Goal: Information Seeking & Learning: Find specific page/section

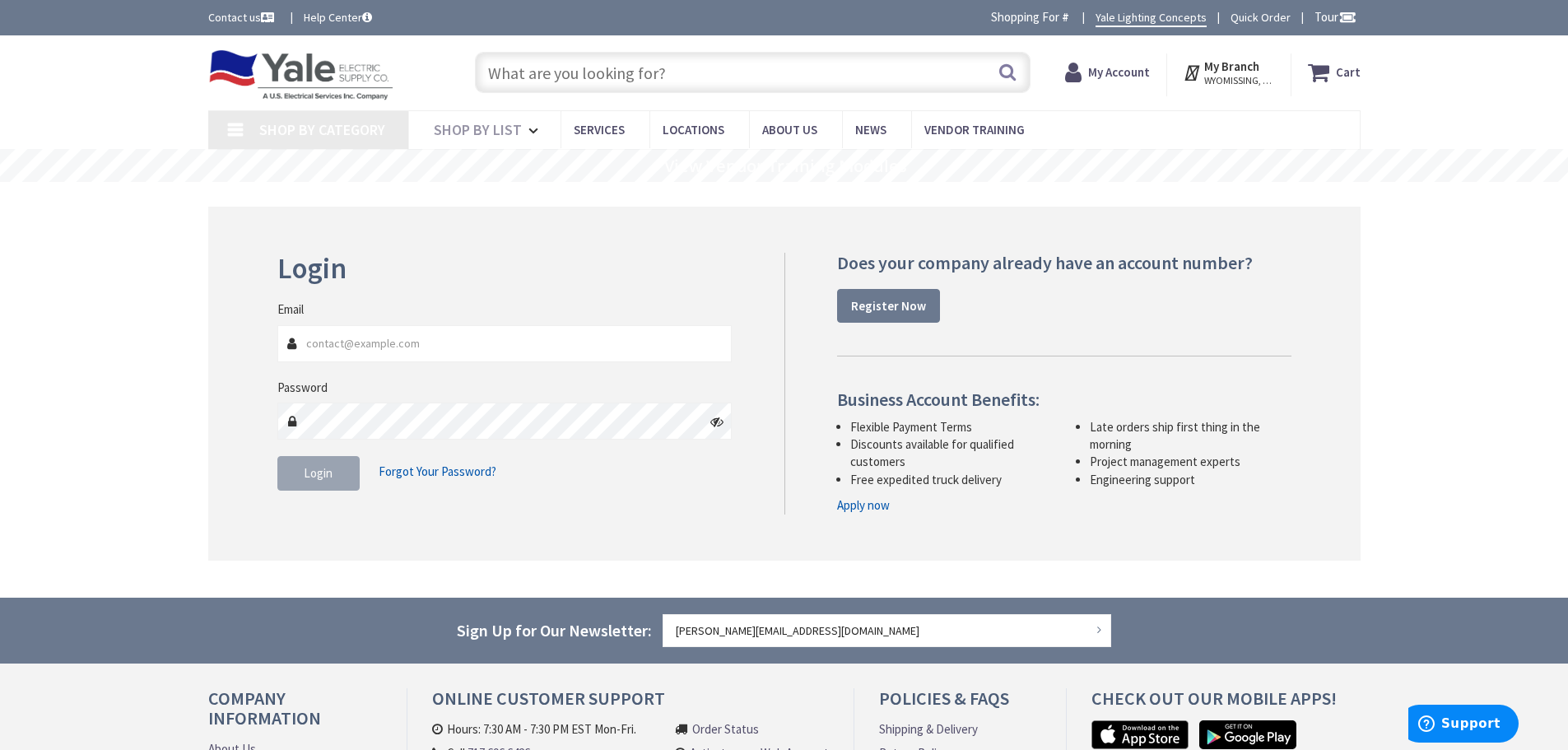
type input "[STREET_ADDRESS]"
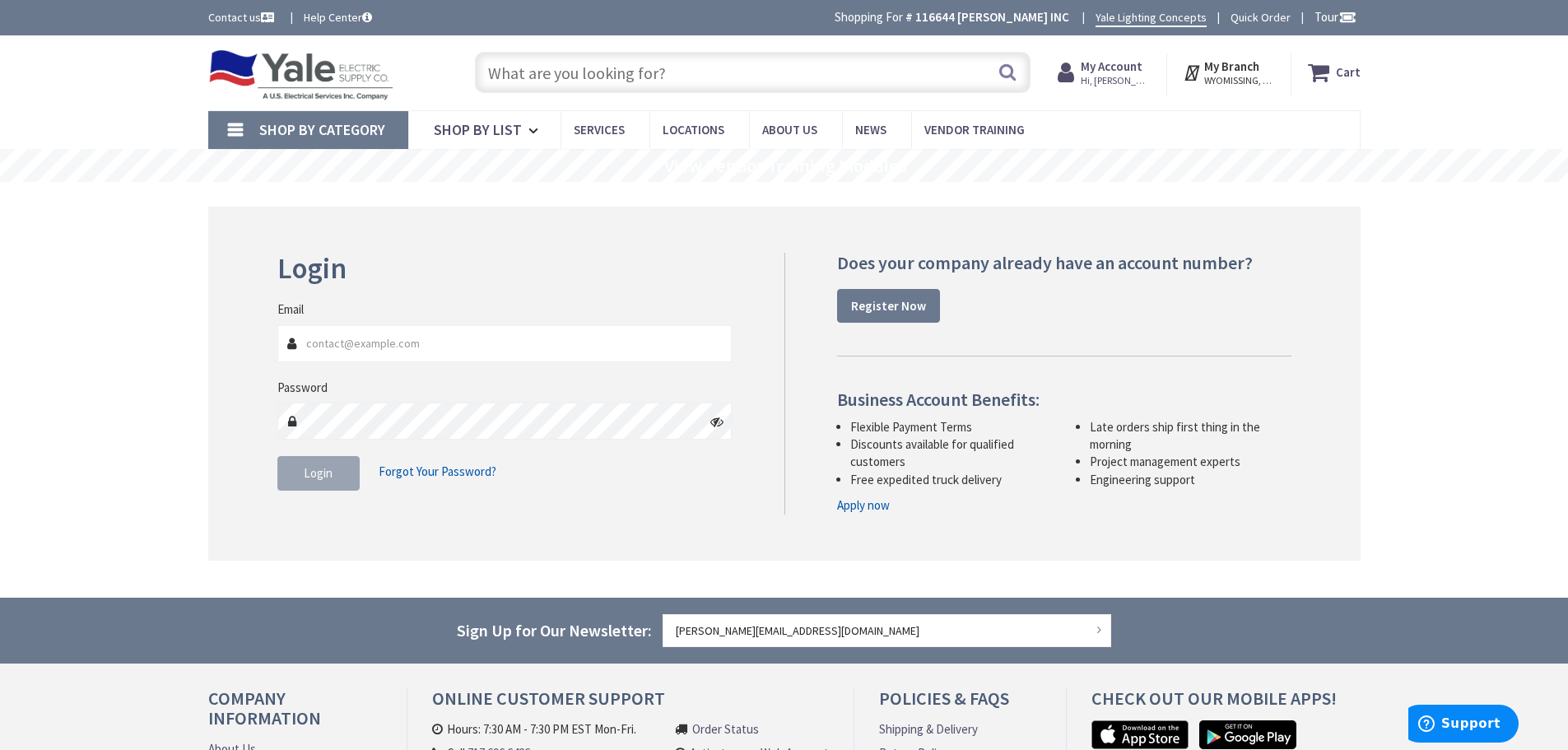
click at [382, 349] on input "Email" at bounding box center [505, 343] width 455 height 37
type input "[PERSON_NAME][EMAIL_ADDRESS][DOMAIN_NAME]"
click at [331, 475] on span "Login" at bounding box center [317, 472] width 29 height 16
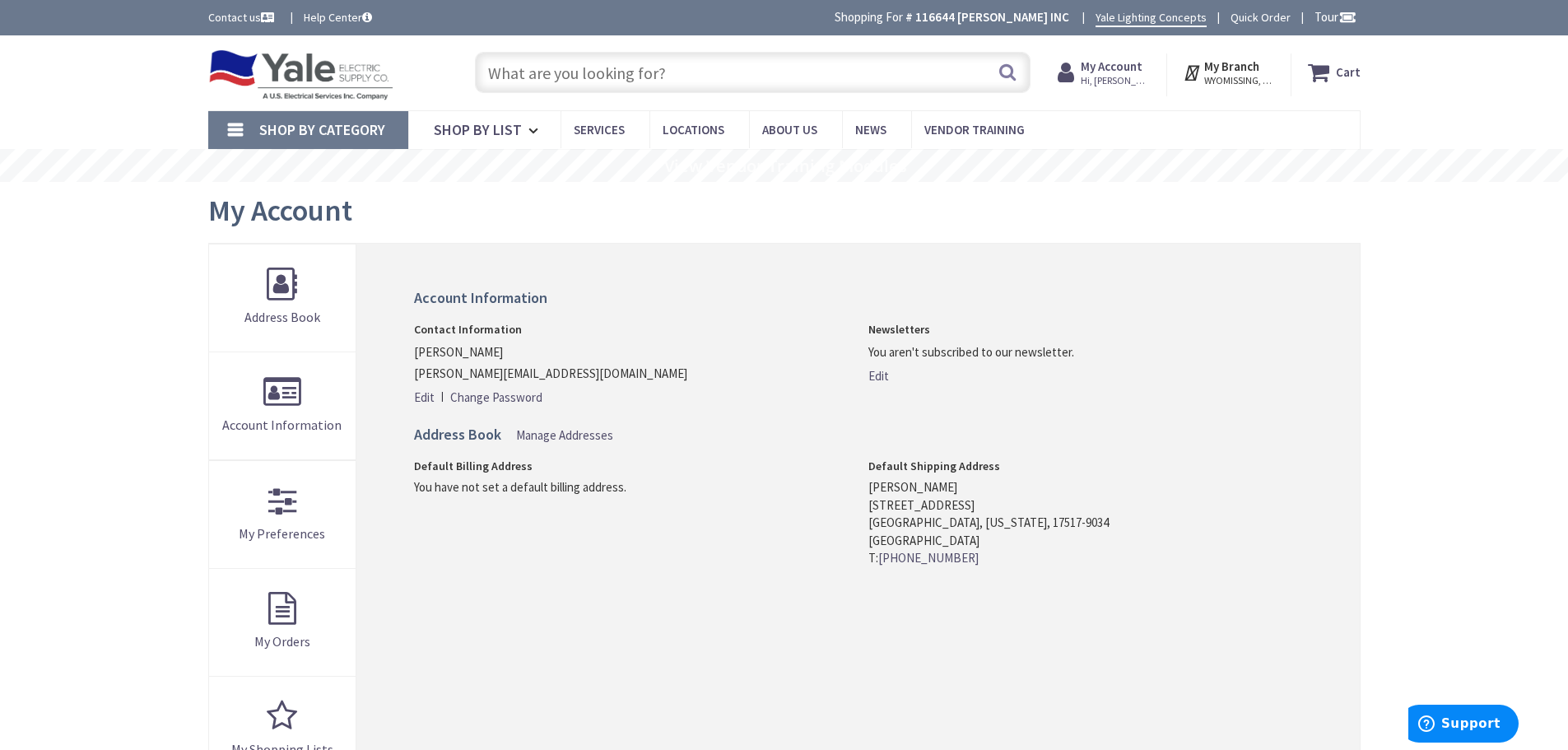
click at [586, 73] on input "text" at bounding box center [753, 72] width 556 height 41
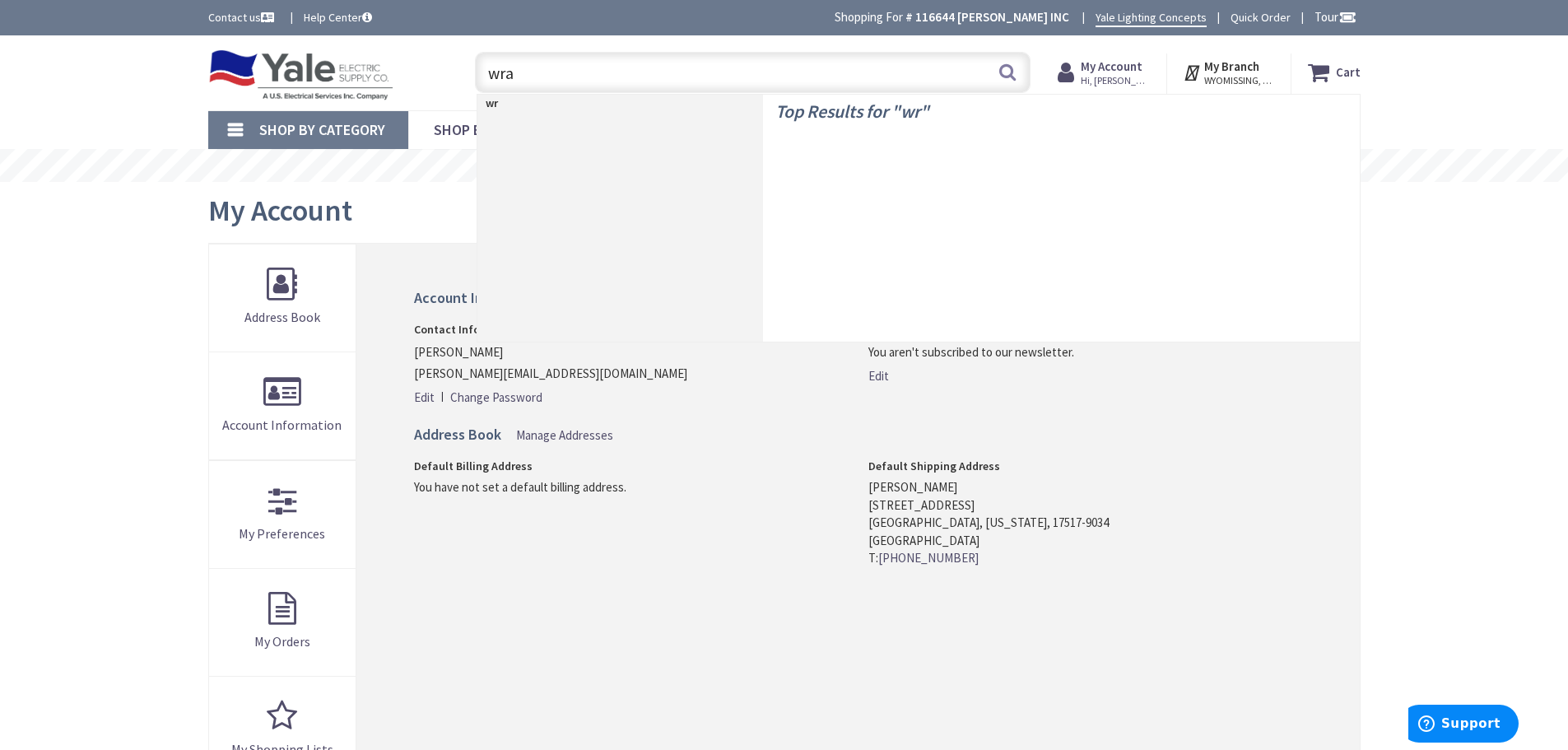
type input "wrap"
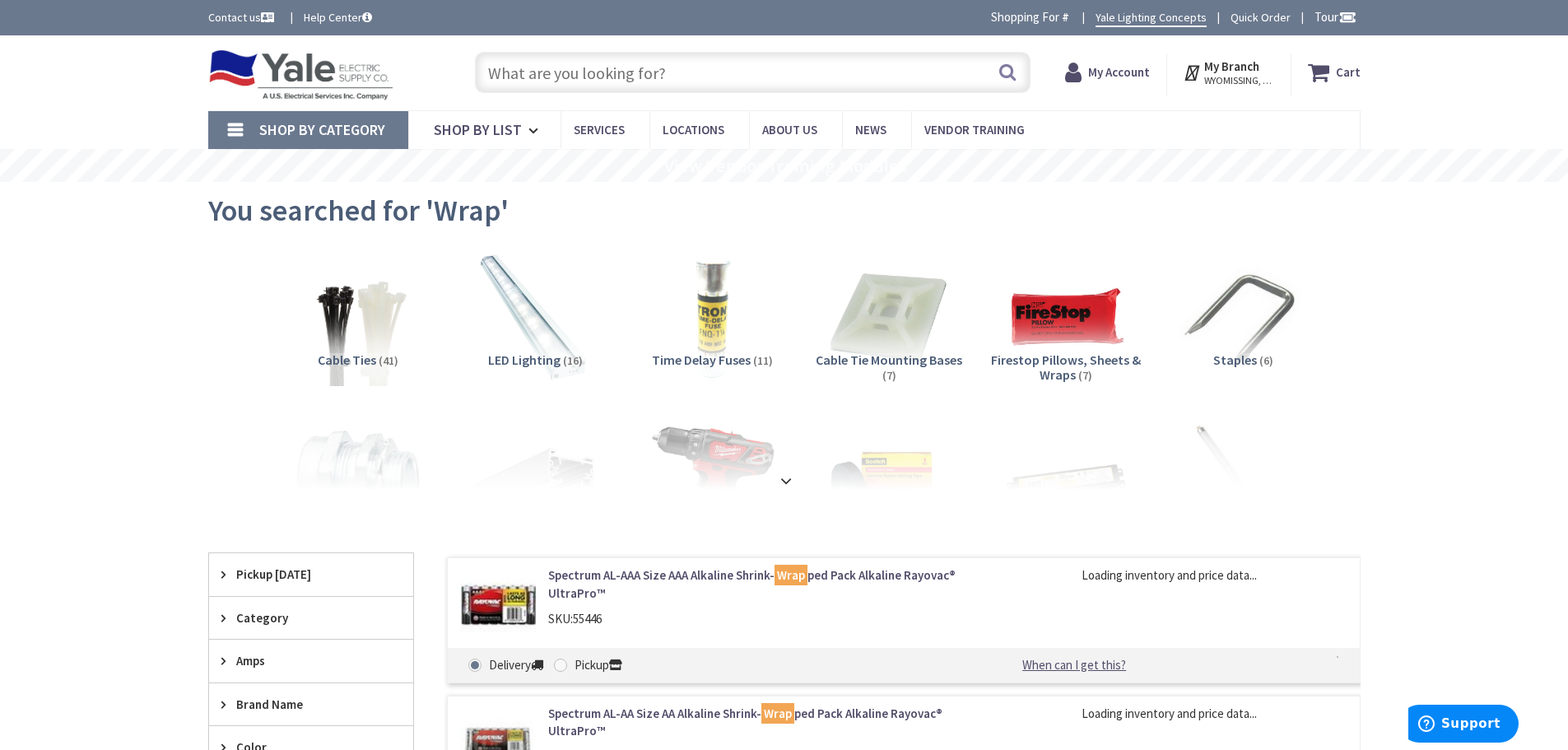
click at [545, 356] on span "LED Lighting" at bounding box center [525, 360] width 72 height 17
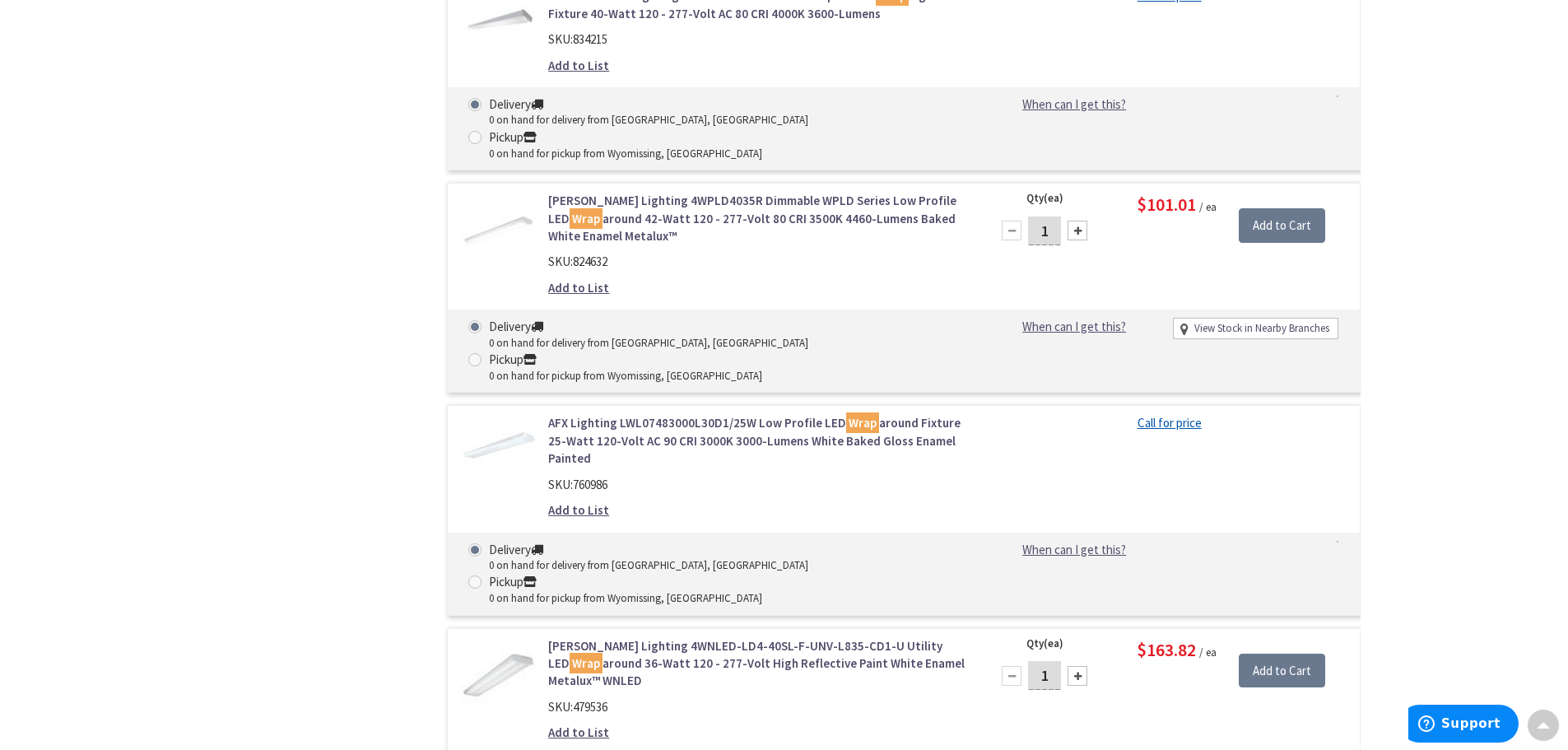
scroll to position [2663, 0]
